Goal: Task Accomplishment & Management: Complete application form

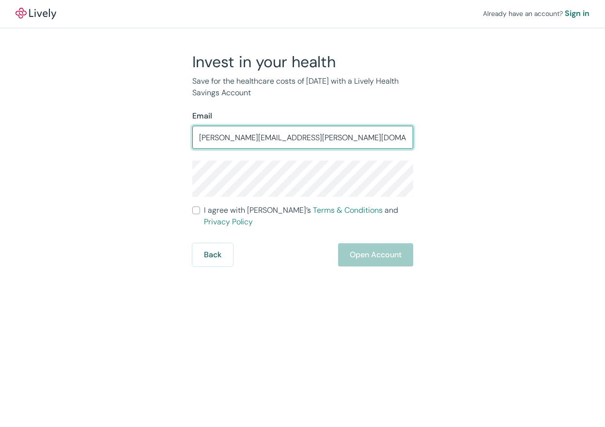
type input "[PERSON_NAME][EMAIL_ADDRESS][PERSON_NAME][DOMAIN_NAME]"
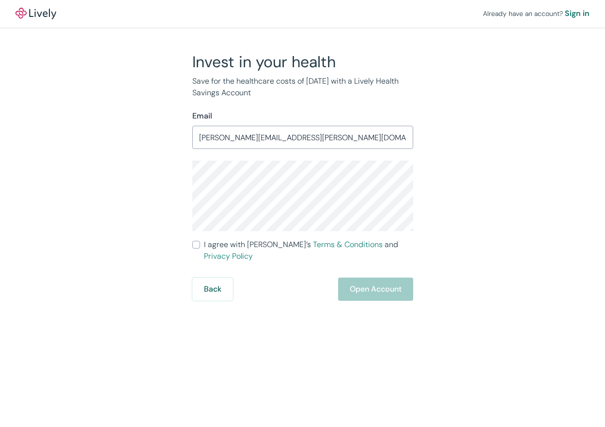
click at [200, 245] on label "I agree with Lively’s Terms & Conditions and Privacy Policy" at bounding box center [302, 250] width 221 height 23
click at [200, 245] on input "I agree with Lively’s Terms & Conditions and Privacy Policy" at bounding box center [196, 245] width 8 height 8
click at [365, 284] on button "Open Account" at bounding box center [375, 289] width 75 height 23
click at [354, 278] on div "Back Just a moment" at bounding box center [302, 289] width 221 height 23
click at [354, 140] on input "[PERSON_NAME][EMAIL_ADDRESS][PERSON_NAME][DOMAIN_NAME]" at bounding box center [302, 137] width 221 height 19
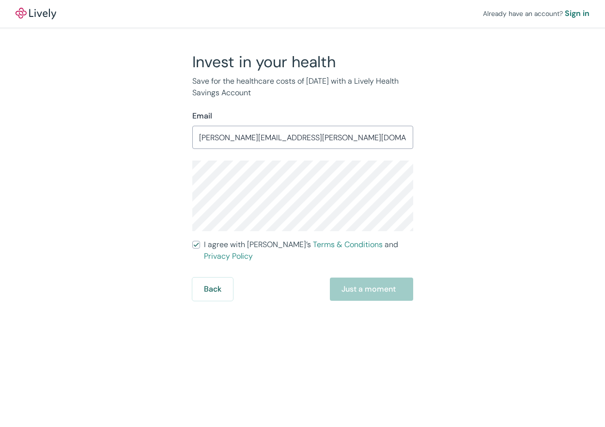
click at [196, 247] on input "I agree with Lively’s Terms & Conditions and Privacy Policy" at bounding box center [196, 245] width 8 height 8
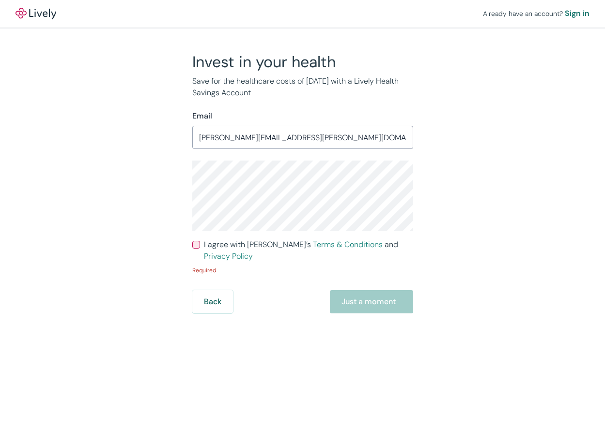
click at [195, 246] on input "I agree with Lively’s Terms & Conditions and Privacy Policy" at bounding box center [196, 245] width 8 height 8
checkbox input "true"
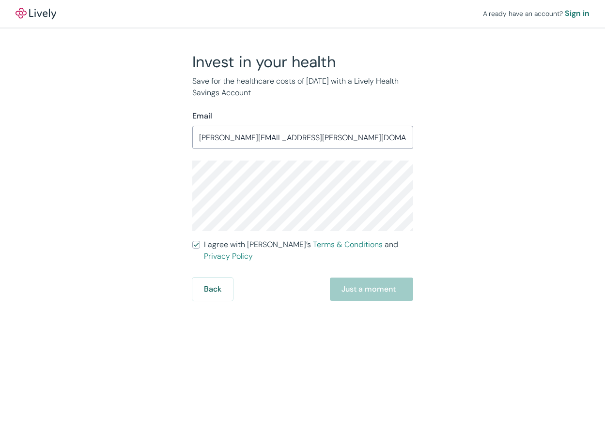
click at [356, 285] on div "Back Just a moment" at bounding box center [302, 289] width 221 height 23
click at [360, 279] on div "Back Just a moment" at bounding box center [302, 289] width 221 height 23
click at [317, 136] on input "[PERSON_NAME][EMAIL_ADDRESS][PERSON_NAME][DOMAIN_NAME]" at bounding box center [302, 137] width 221 height 19
click at [470, 163] on div "Invest in your health Save for the healthcare costs of [DATE] with a Lively Hea…" at bounding box center [296, 176] width 465 height 249
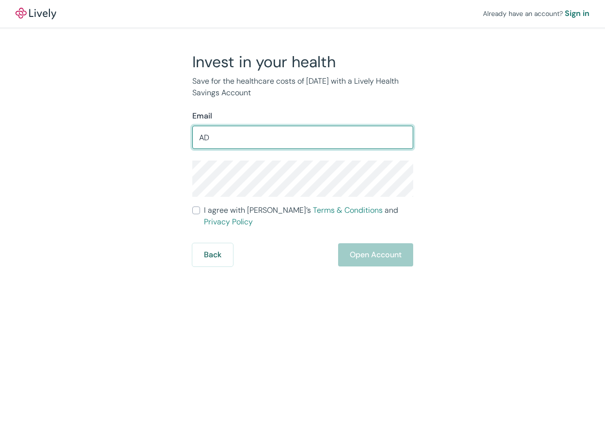
type input "A"
type input "[PERSON_NAME][EMAIL_ADDRESS][PERSON_NAME][DOMAIN_NAME]"
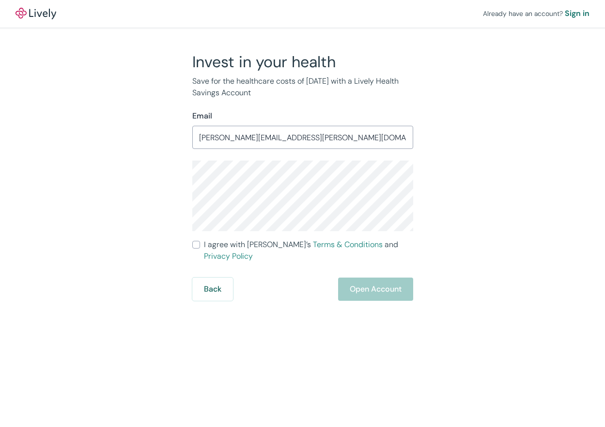
click at [196, 242] on input "I agree with Lively’s Terms & Conditions and Privacy Policy" at bounding box center [196, 245] width 8 height 8
checkbox input "true"
click at [378, 278] on button "Open Account" at bounding box center [375, 289] width 75 height 23
